Goal: Information Seeking & Learning: Check status

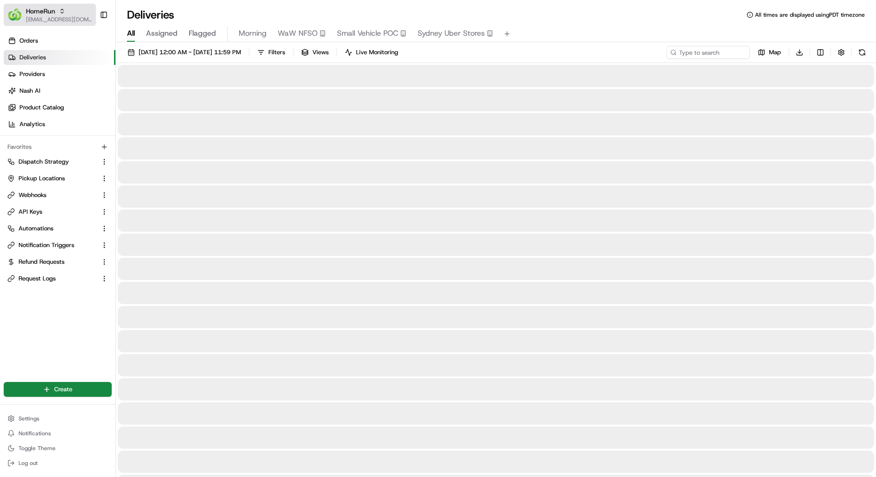
click at [43, 18] on span "[EMAIL_ADDRESS][DOMAIN_NAME]" at bounding box center [59, 19] width 66 height 7
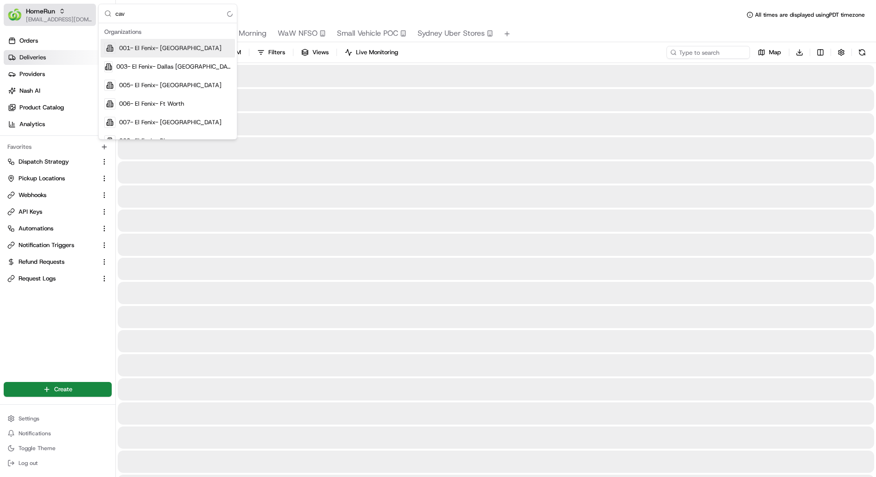
type input "cava"
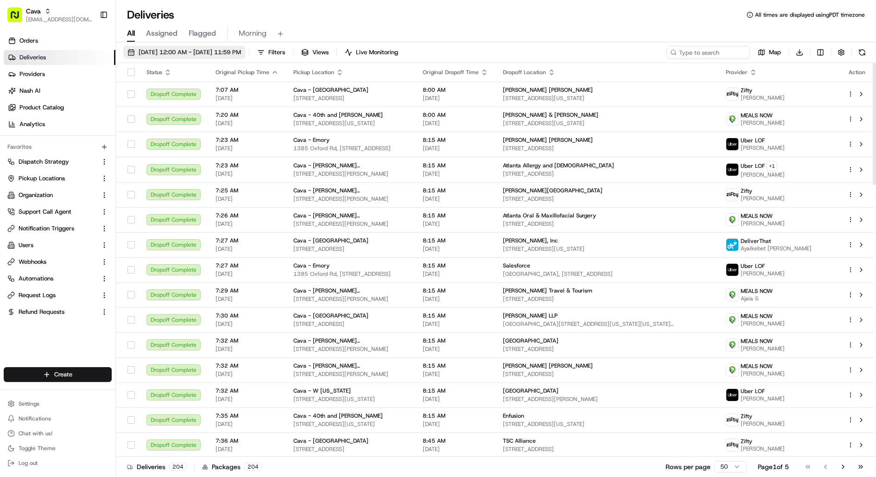
click at [241, 48] on span "08/20/2025 12:00 AM - 08/20/2025 11:59 PM" at bounding box center [190, 52] width 102 height 8
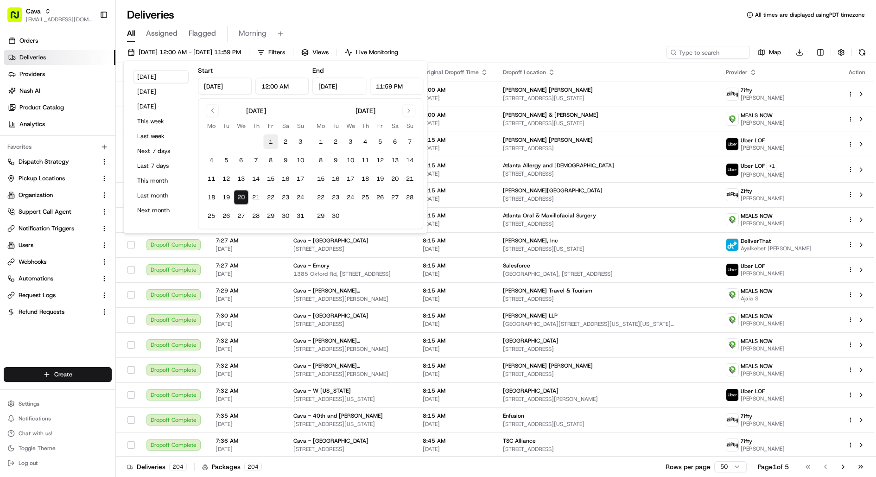
click at [270, 141] on button "1" at bounding box center [270, 141] width 15 height 15
type input "Aug 1, 2025"
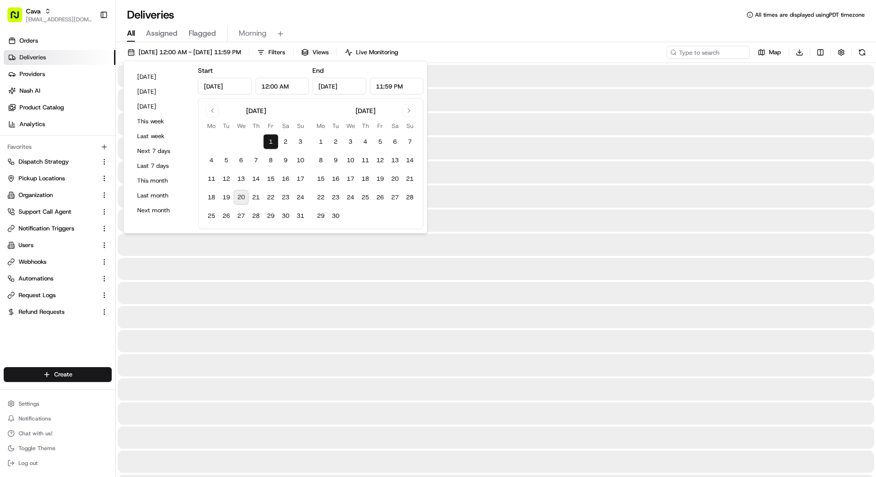
click at [243, 199] on button "20" at bounding box center [241, 197] width 15 height 15
type input "Aug 20, 2025"
click at [480, 13] on div "Deliveries All times are displayed using PDT timezone" at bounding box center [496, 14] width 760 height 15
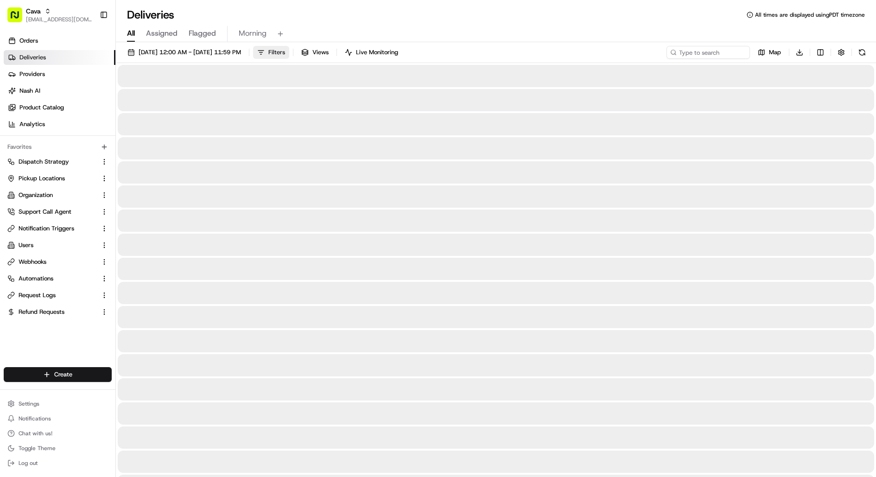
click at [289, 51] on button "Filters" at bounding box center [271, 52] width 36 height 13
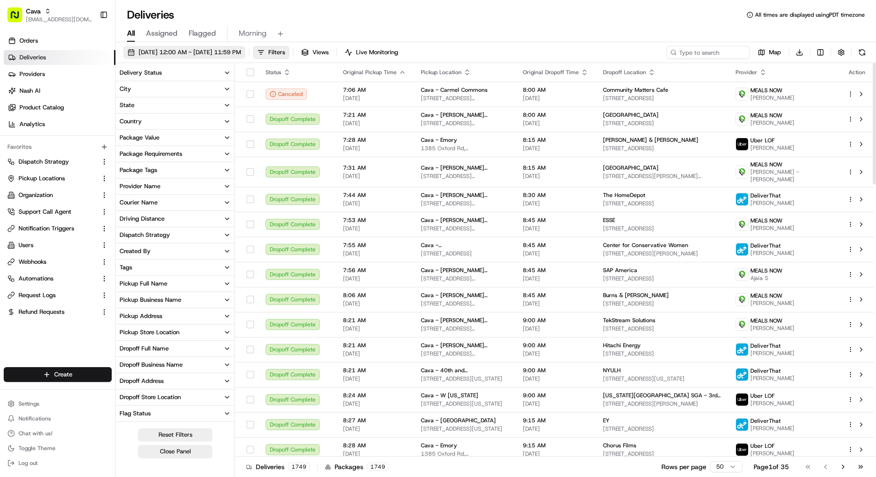
click at [222, 46] on button "08/01/2025 12:00 AM - 08/20/2025 11:59 PM" at bounding box center [184, 52] width 122 height 13
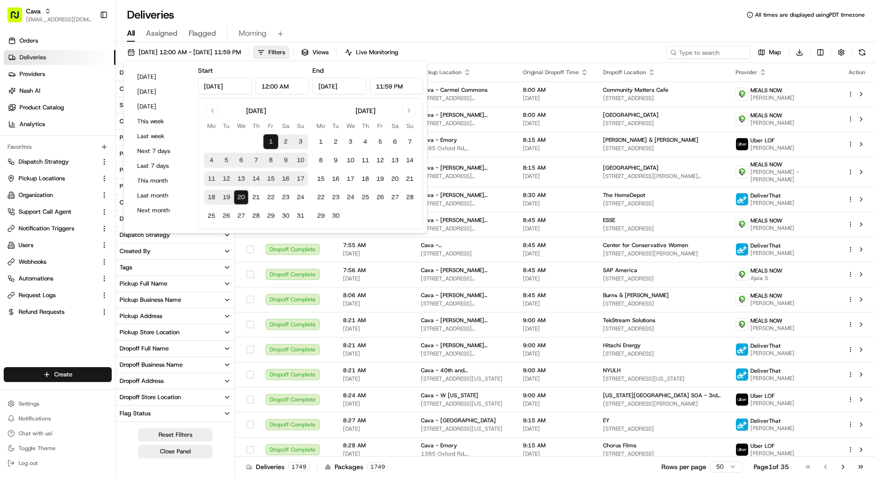
click at [226, 179] on button "12" at bounding box center [226, 178] width 15 height 15
type input "Aug 12, 2025"
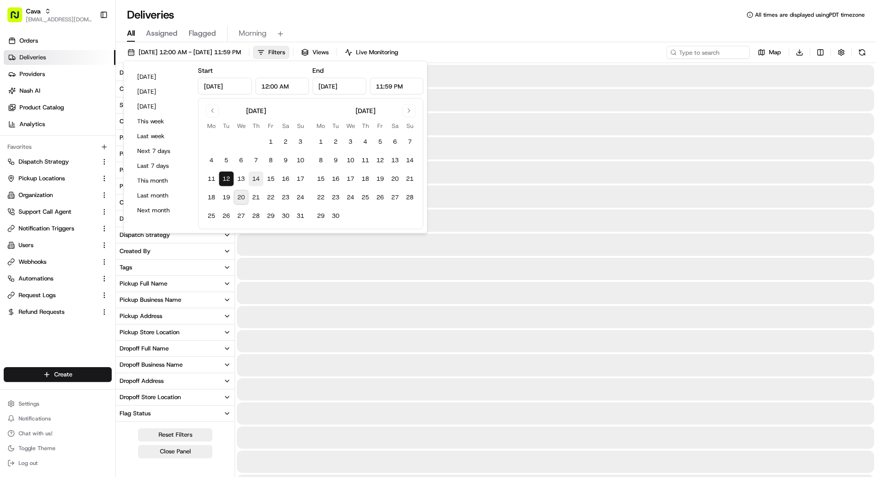
click at [251, 179] on button "14" at bounding box center [255, 178] width 15 height 15
type input "Aug 14, 2025"
click at [451, 26] on div "All Assigned Flagged Morning" at bounding box center [496, 34] width 760 height 16
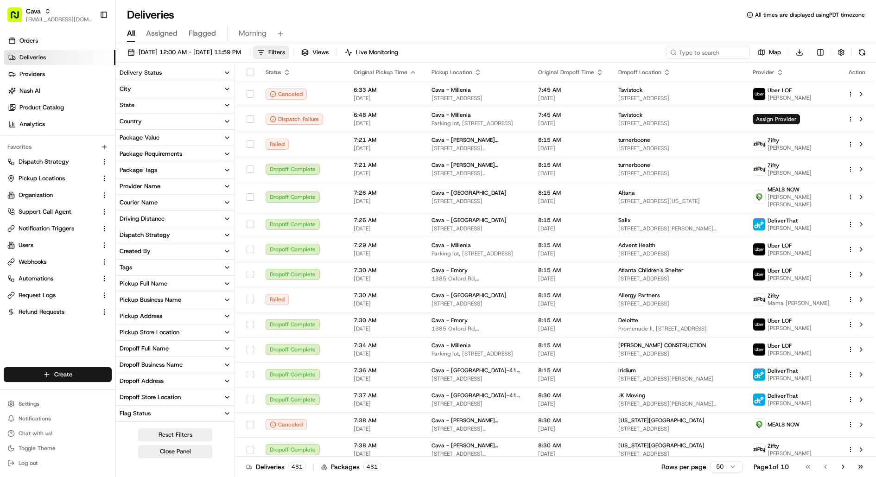
click at [165, 184] on button "Provider Name" at bounding box center [175, 186] width 119 height 16
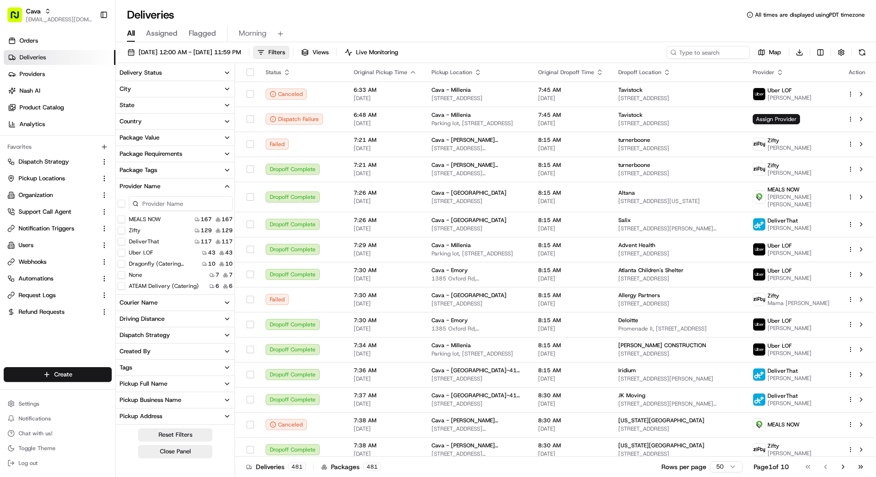
scroll to position [24, 0]
click at [146, 230] on label "Uber LOF" at bounding box center [141, 228] width 24 height 7
click at [125, 230] on LOF "Uber LOF" at bounding box center [121, 228] width 7 height 7
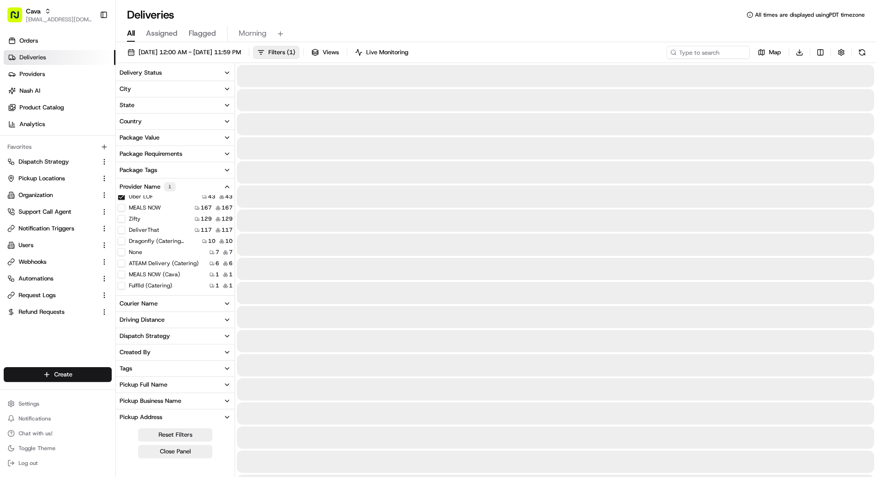
click at [557, 30] on div "All Assigned Flagged Morning" at bounding box center [496, 34] width 760 height 16
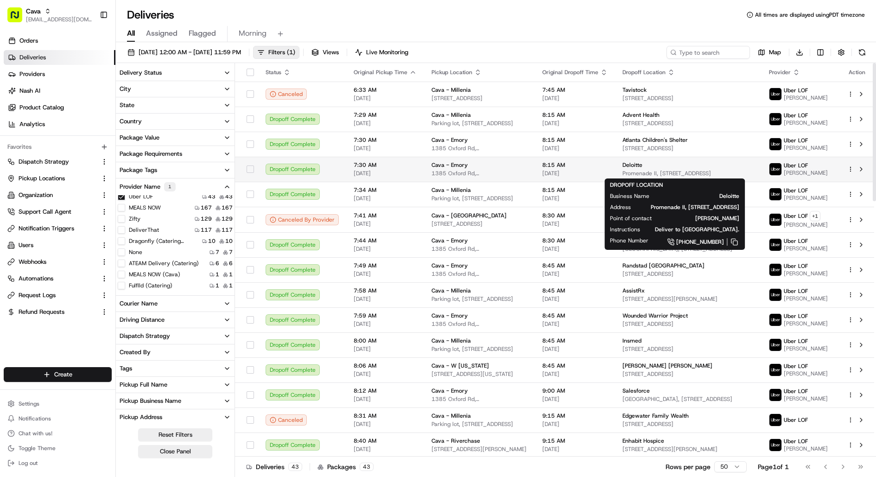
scroll to position [260, 0]
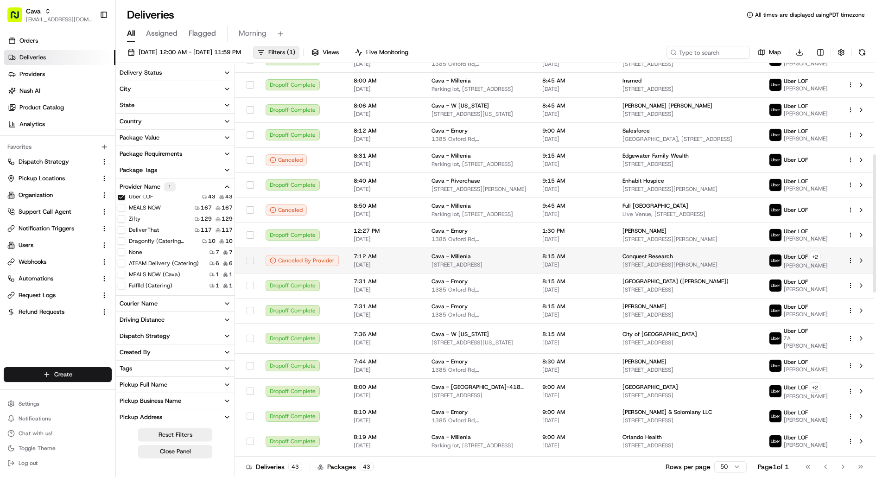
click at [848, 263] on html "Cava kareem@usenash.com Toggle Sidebar Orders Deliveries Providers Nash AI Prod…" at bounding box center [438, 238] width 876 height 477
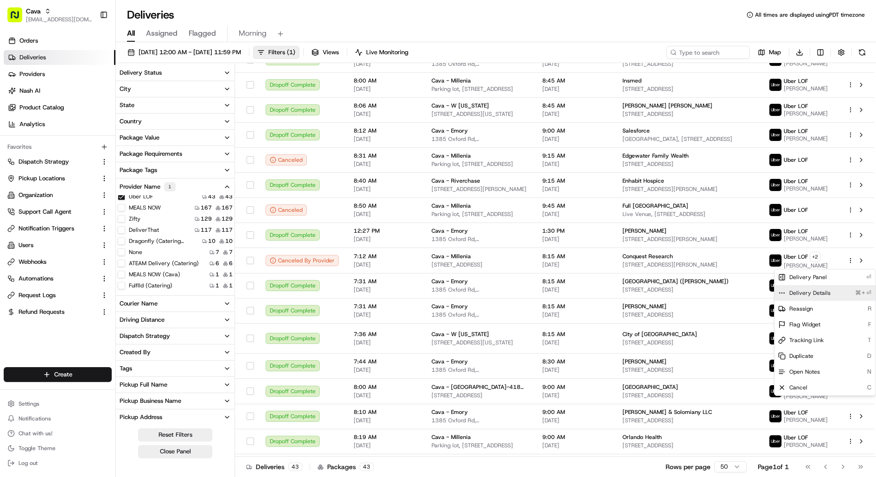
click at [829, 291] on div "Delivery Details ⌘+⏎" at bounding box center [824, 293] width 101 height 16
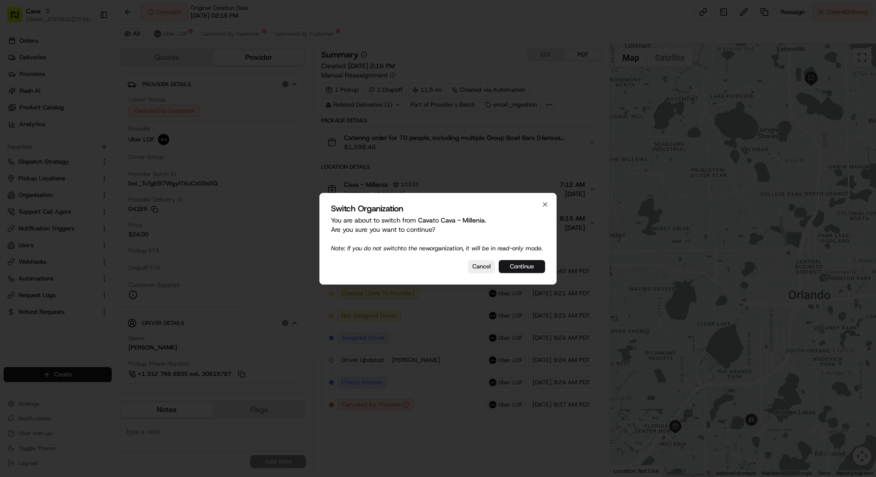
click at [539, 273] on button "Continue" at bounding box center [522, 266] width 46 height 13
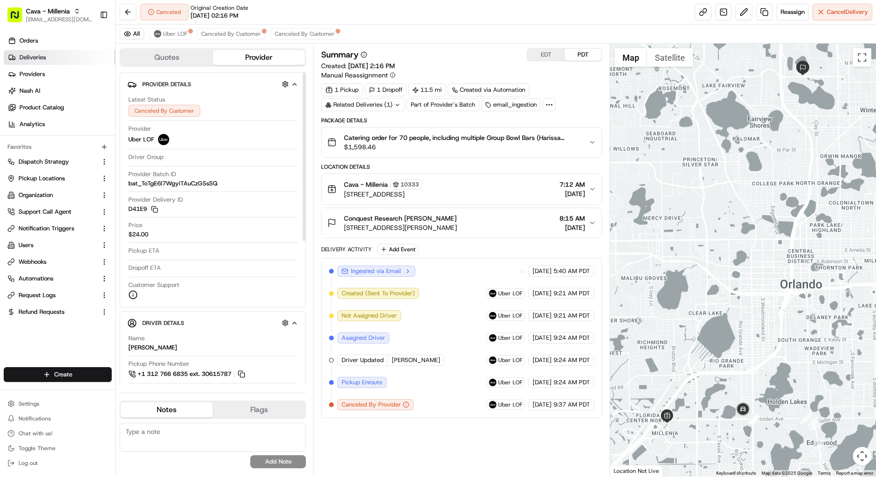
click at [65, 59] on link "Deliveries" at bounding box center [60, 57] width 112 height 15
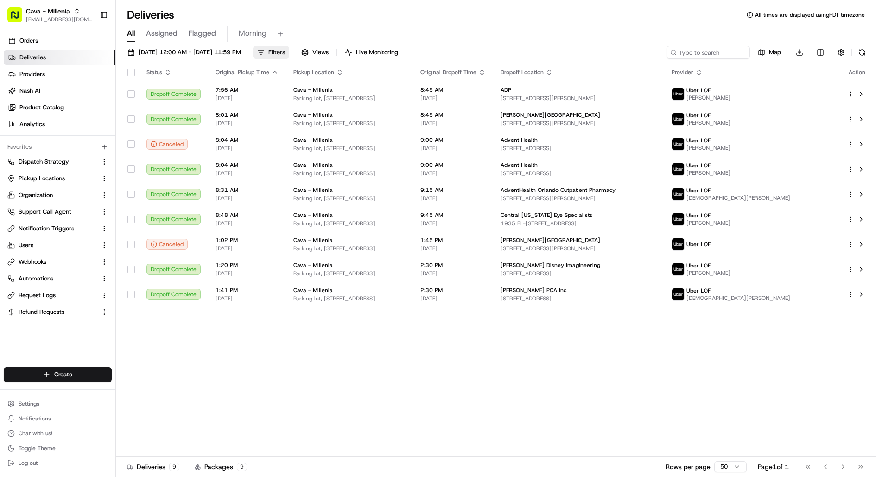
click at [289, 52] on button "Filters" at bounding box center [271, 52] width 36 height 13
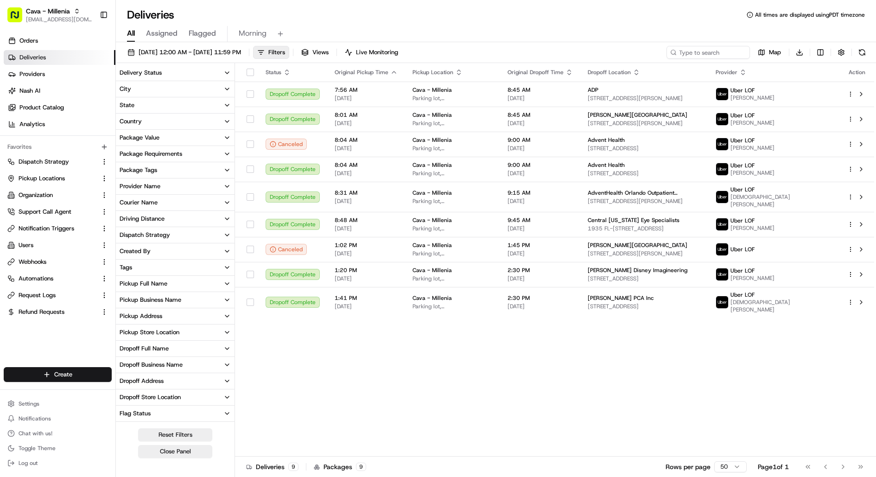
scroll to position [61, 0]
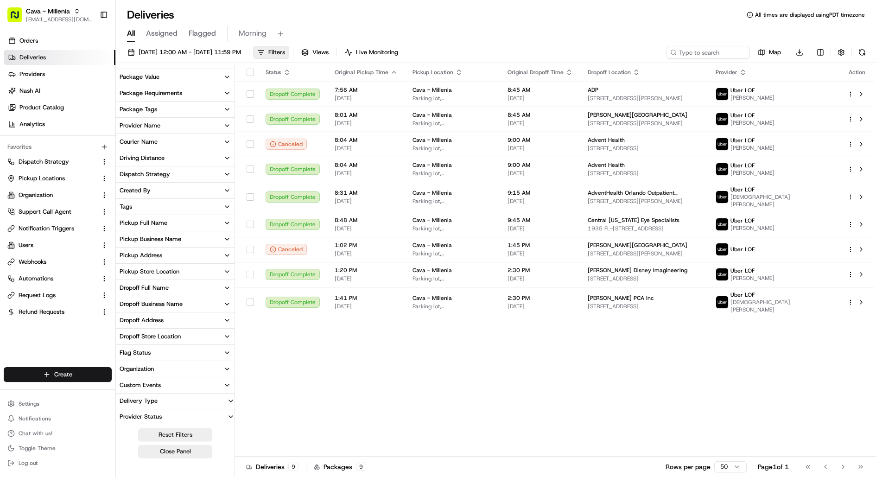
click at [161, 414] on div "Provider Status" at bounding box center [141, 417] width 50 height 8
click at [159, 377] on button "Delivery Type" at bounding box center [175, 384] width 119 height 15
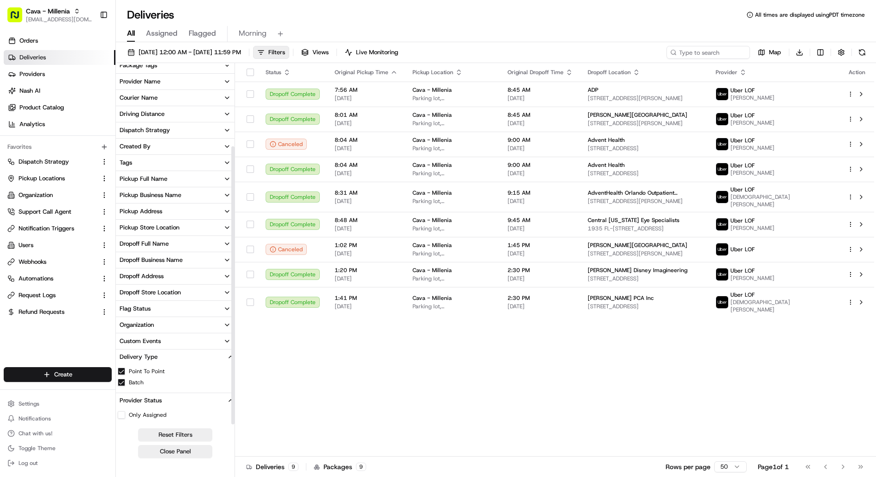
scroll to position [0, 0]
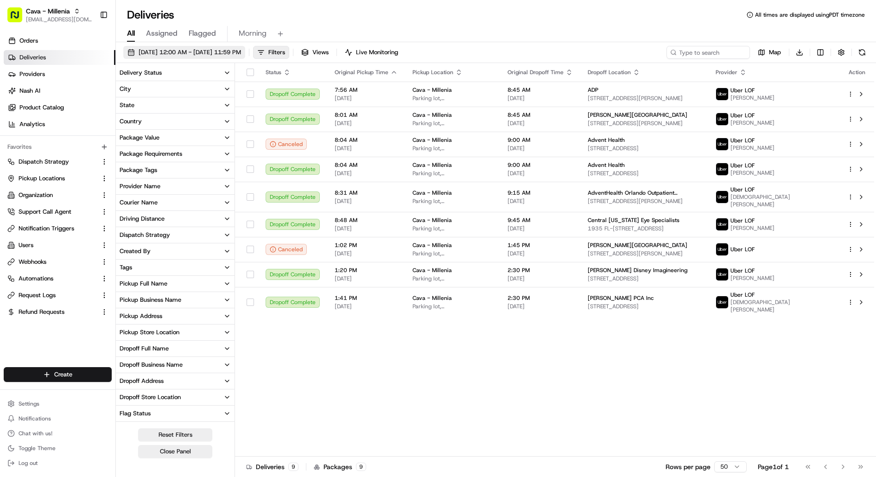
click at [220, 53] on span "08/20/2025 12:00 AM - 08/20/2025 11:59 PM" at bounding box center [190, 52] width 102 height 8
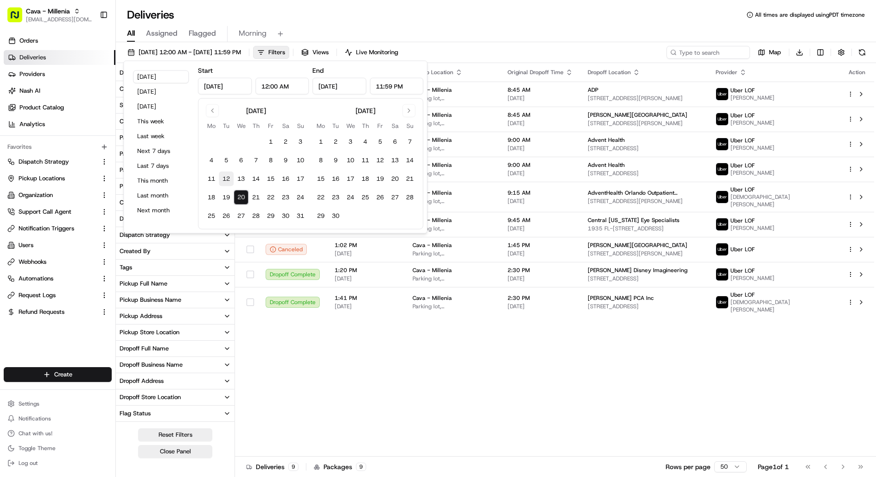
click at [226, 178] on button "12" at bounding box center [226, 178] width 15 height 15
type input "Aug 12, 2025"
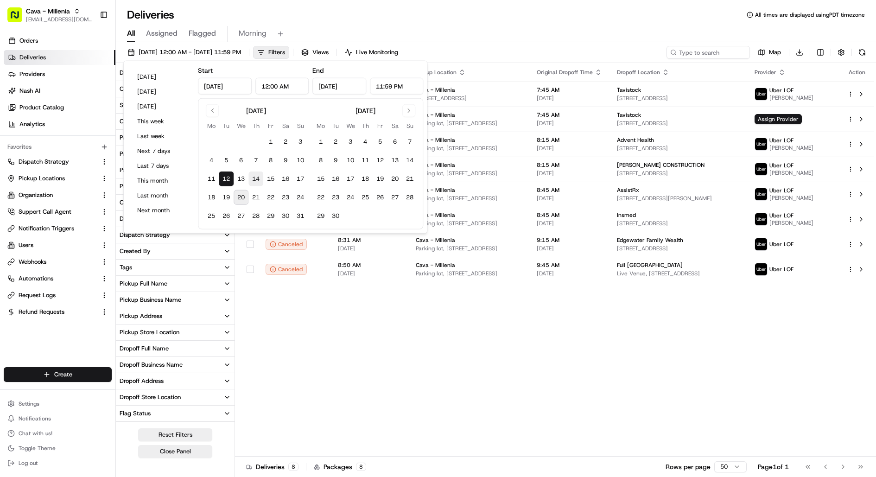
click at [251, 178] on button "14" at bounding box center [255, 178] width 15 height 15
type input "Aug 14, 2025"
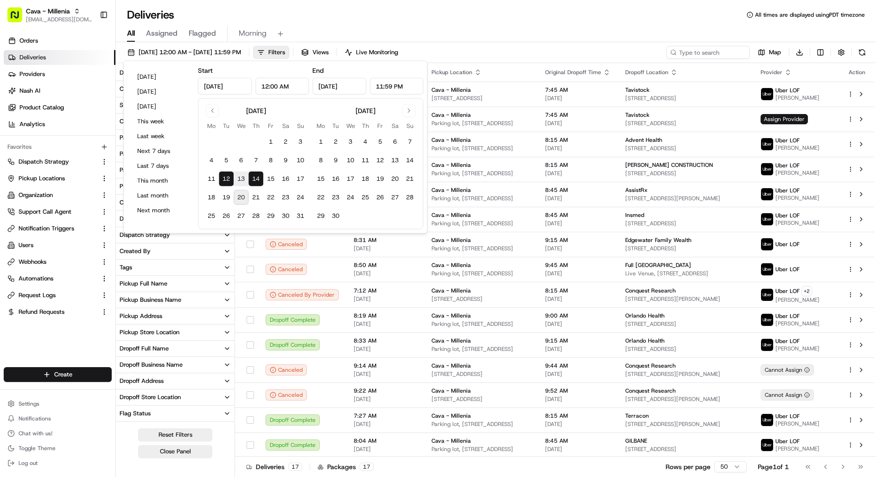
click at [462, 31] on div "All Assigned Flagged Morning" at bounding box center [496, 34] width 760 height 16
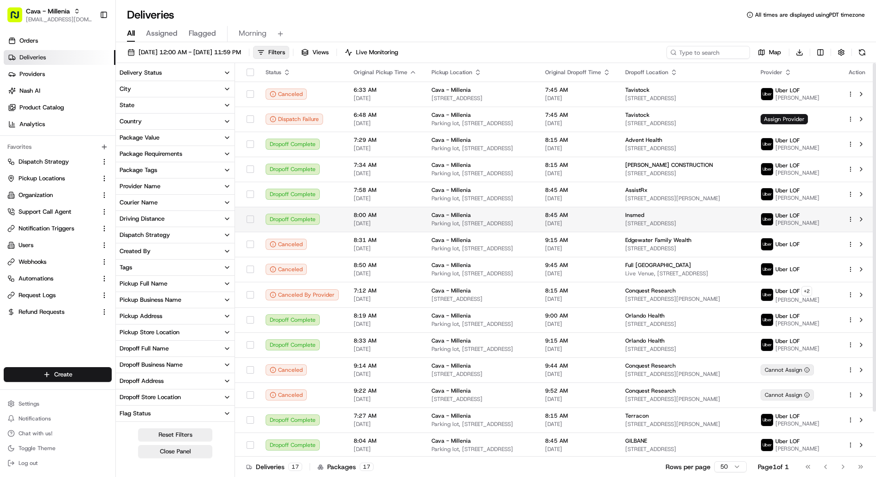
scroll to position [51, 0]
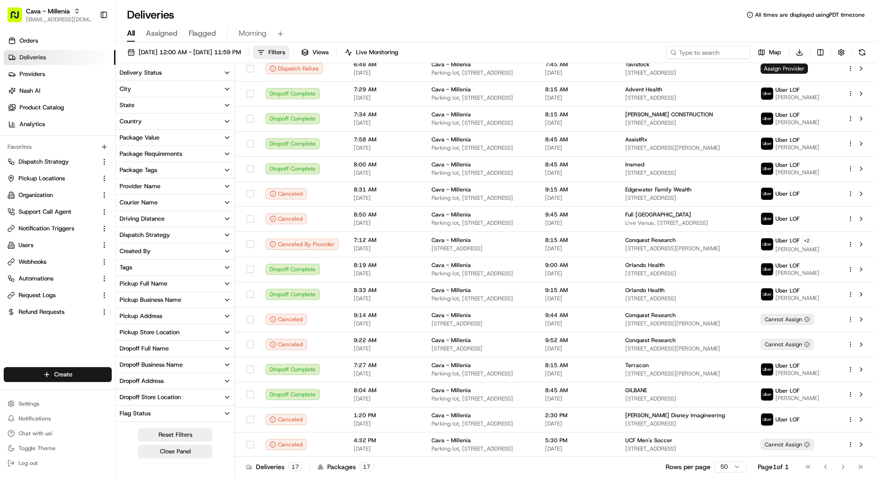
click at [159, 364] on div "Dropoff Business Name" at bounding box center [151, 365] width 63 height 8
click at [155, 397] on label "Conquest Research" at bounding box center [154, 397] width 51 height 7
click at [125, 397] on Research "Conquest Research" at bounding box center [121, 397] width 7 height 7
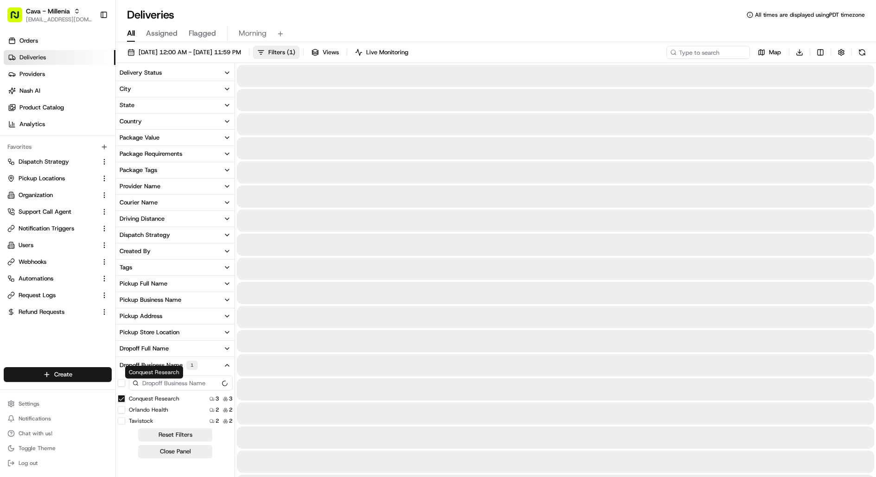
scroll to position [14, 0]
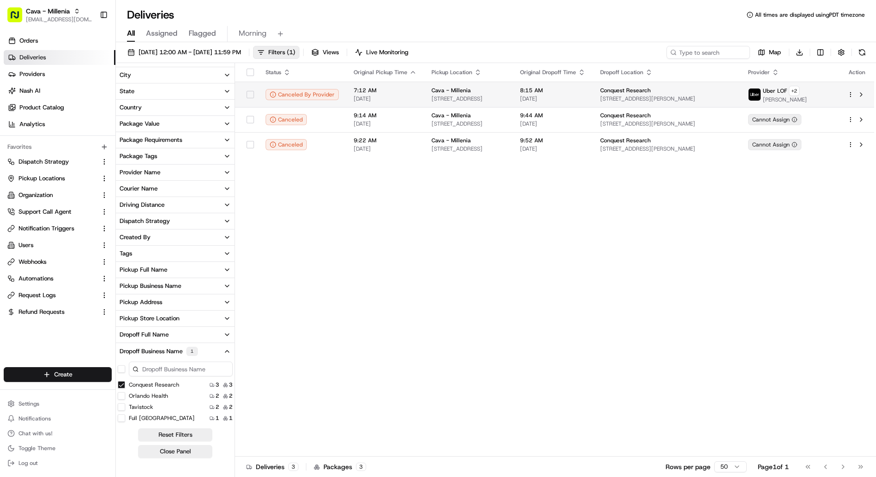
type Research "on"
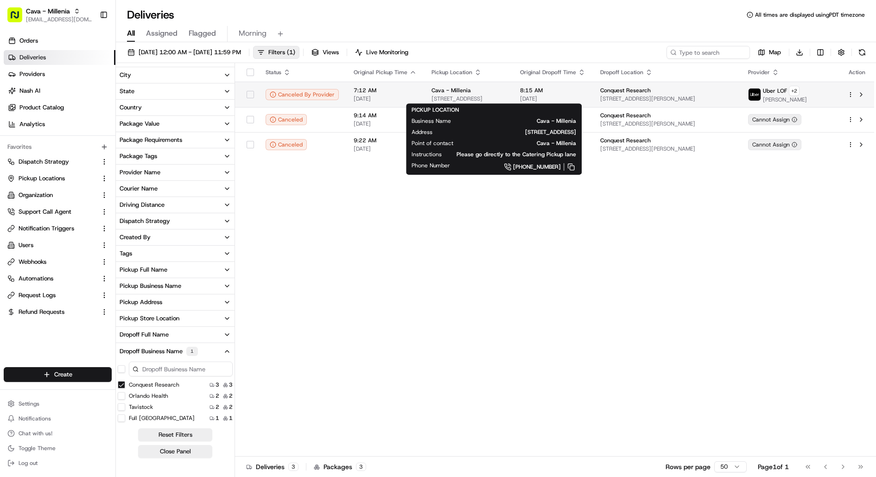
click at [472, 95] on span "[STREET_ADDRESS]" at bounding box center [469, 98] width 74 height 7
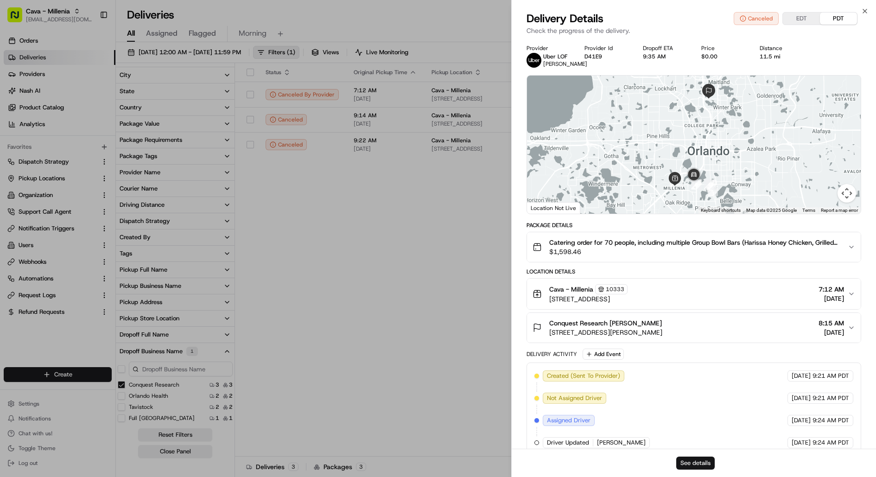
click at [686, 464] on button "See details" at bounding box center [695, 463] width 38 height 13
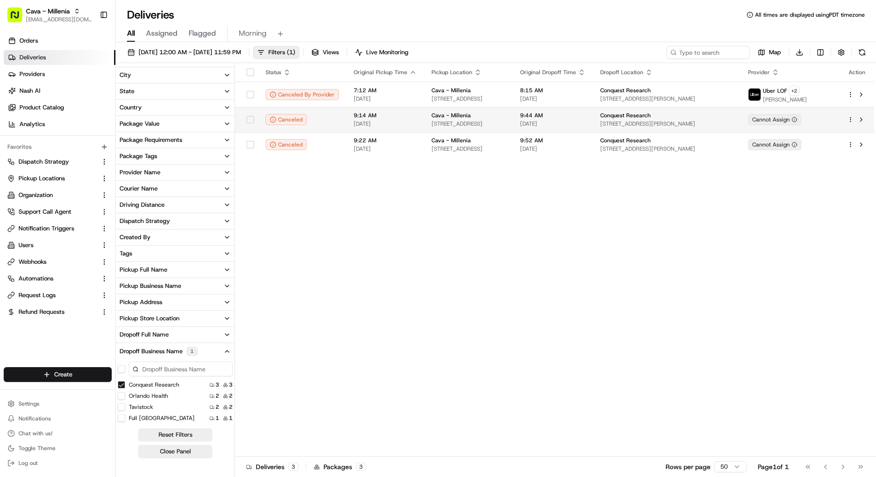
click at [497, 130] on td "Cava - Millenia 4724 Millenia Plaza Way, Orlando, FL 32839, US" at bounding box center [468, 119] width 89 height 25
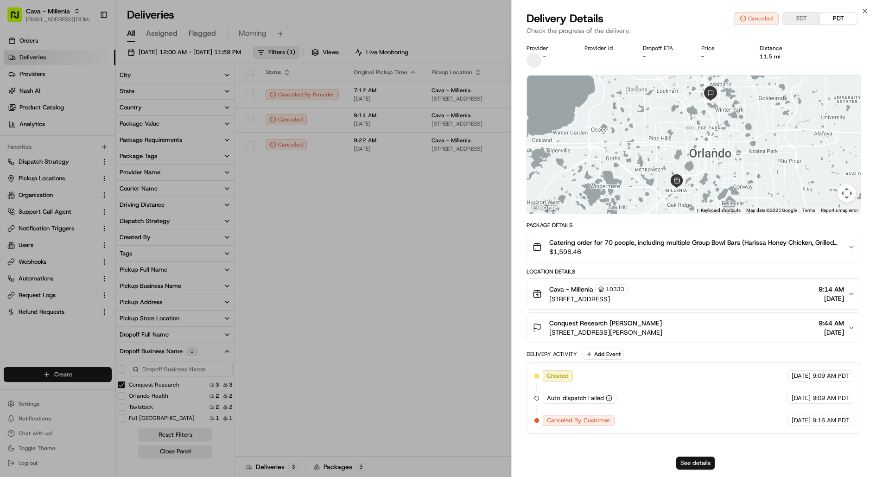
click at [706, 460] on button "See details" at bounding box center [695, 463] width 38 height 13
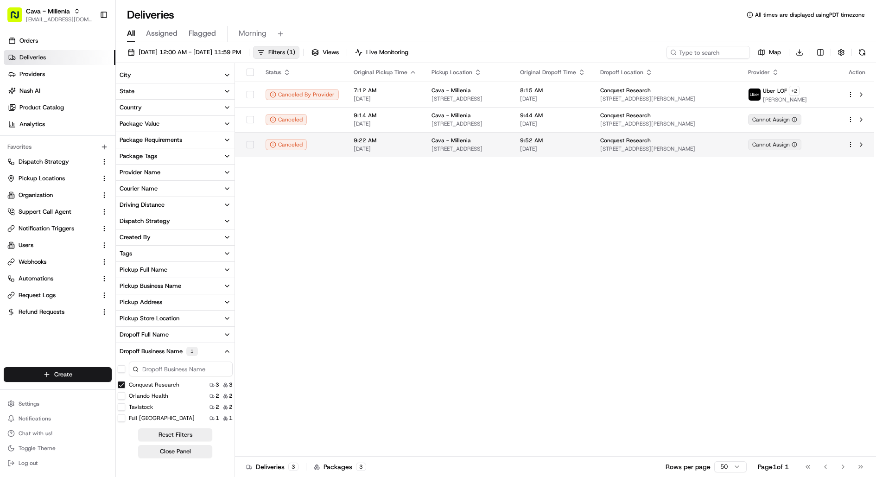
click at [455, 150] on span "[STREET_ADDRESS]" at bounding box center [469, 148] width 74 height 7
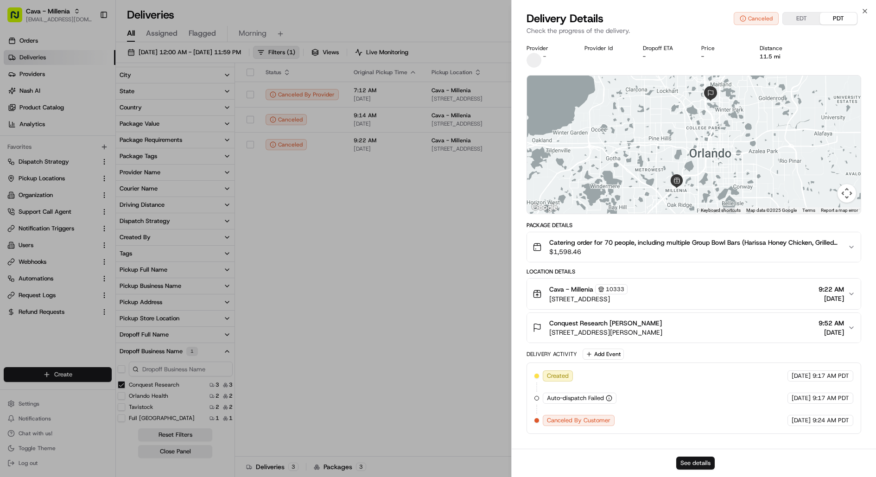
click at [682, 460] on button "See details" at bounding box center [695, 463] width 38 height 13
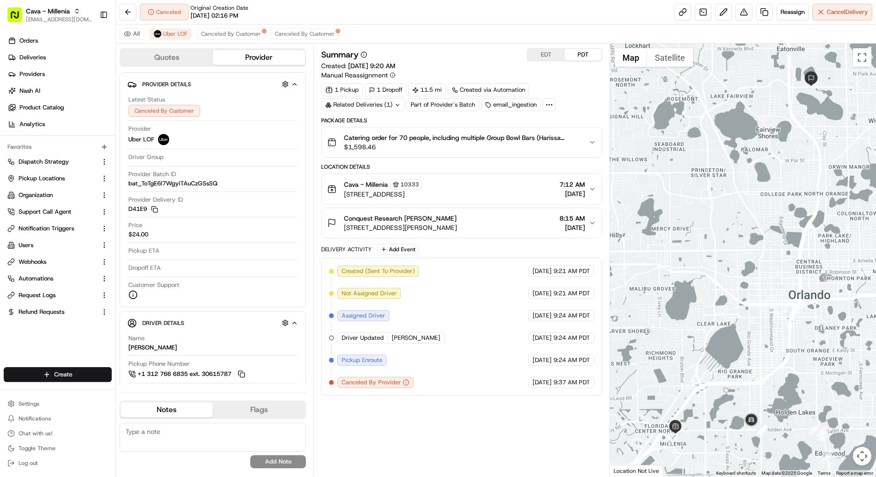
click at [518, 103] on div "email_ingestion" at bounding box center [511, 104] width 60 height 13
click at [382, 105] on div "Related Deliveries (1)" at bounding box center [362, 104] width 83 height 13
click at [309, 35] on span "Canceled By Customer" at bounding box center [305, 33] width 60 height 7
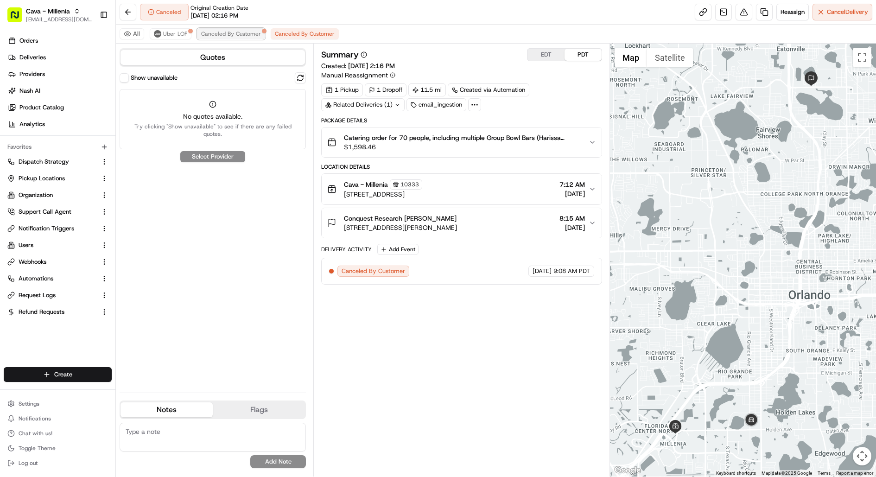
click at [222, 36] on span "Canceled By Customer" at bounding box center [231, 33] width 60 height 7
click at [188, 36] on button "Uber LOF" at bounding box center [171, 33] width 42 height 11
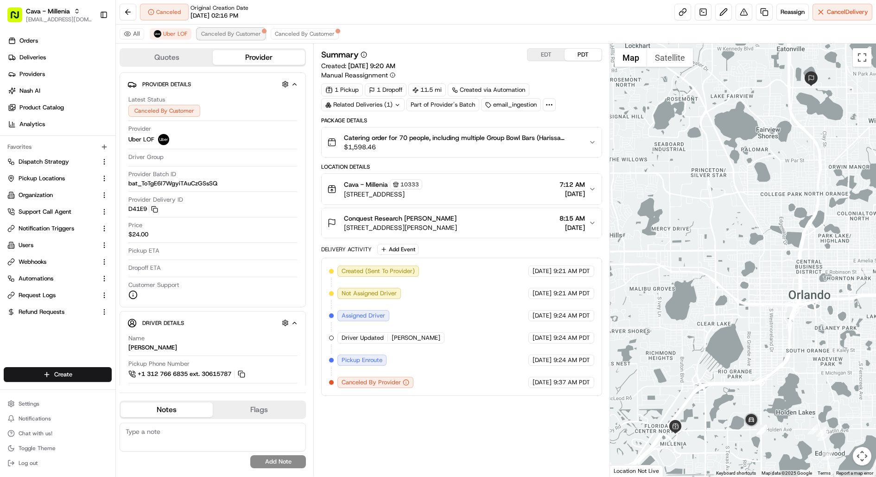
click at [215, 37] on button "Canceled By Customer" at bounding box center [231, 33] width 68 height 11
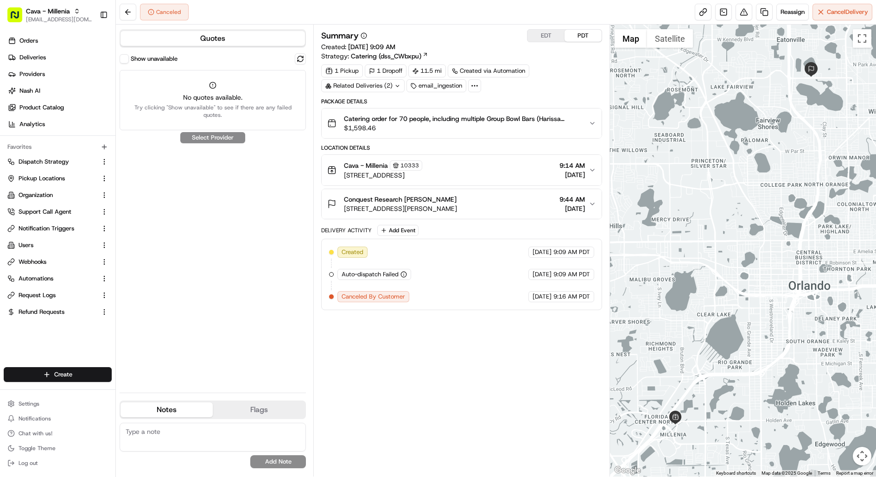
click at [369, 80] on div "Related Deliveries (2)" at bounding box center [362, 85] width 83 height 13
click at [374, 84] on div "Related Deliveries (2)" at bounding box center [362, 85] width 83 height 13
